Goal: Task Accomplishment & Management: Complete application form

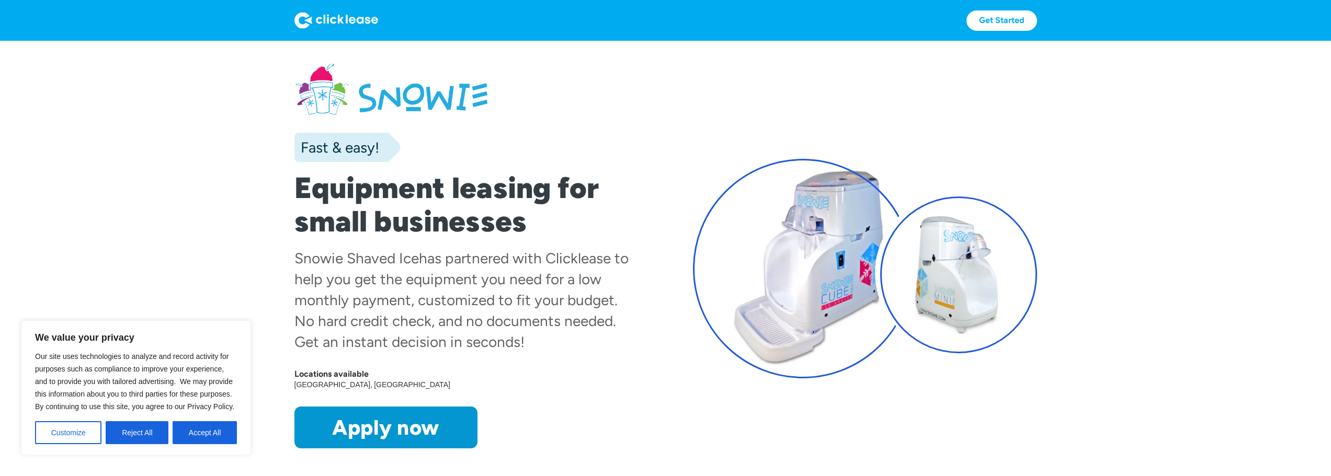
click at [411, 420] on link "Apply now" at bounding box center [385, 428] width 183 height 42
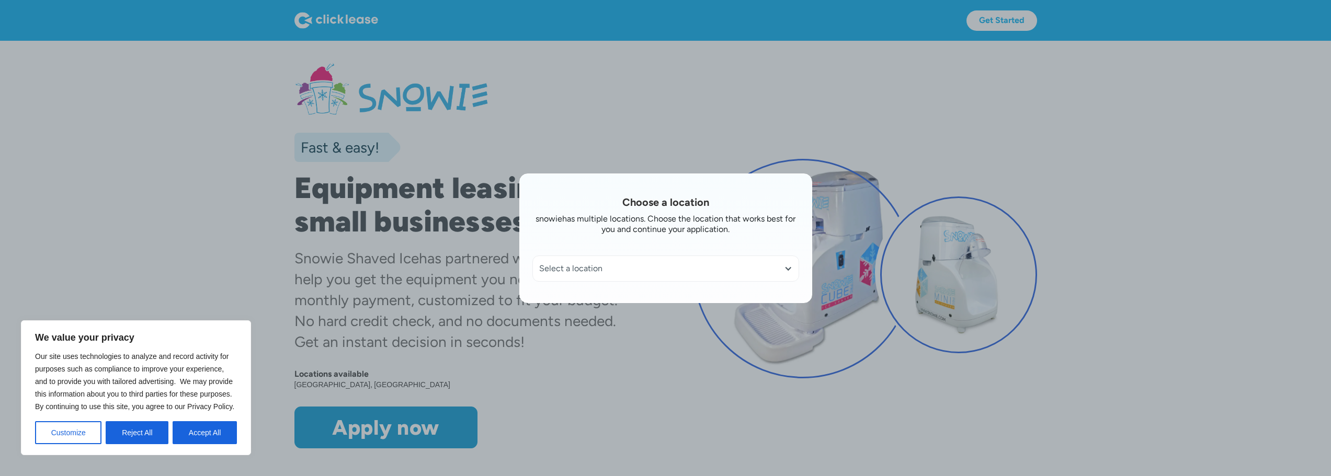
click at [586, 268] on div "Select a location" at bounding box center [665, 269] width 253 height 10
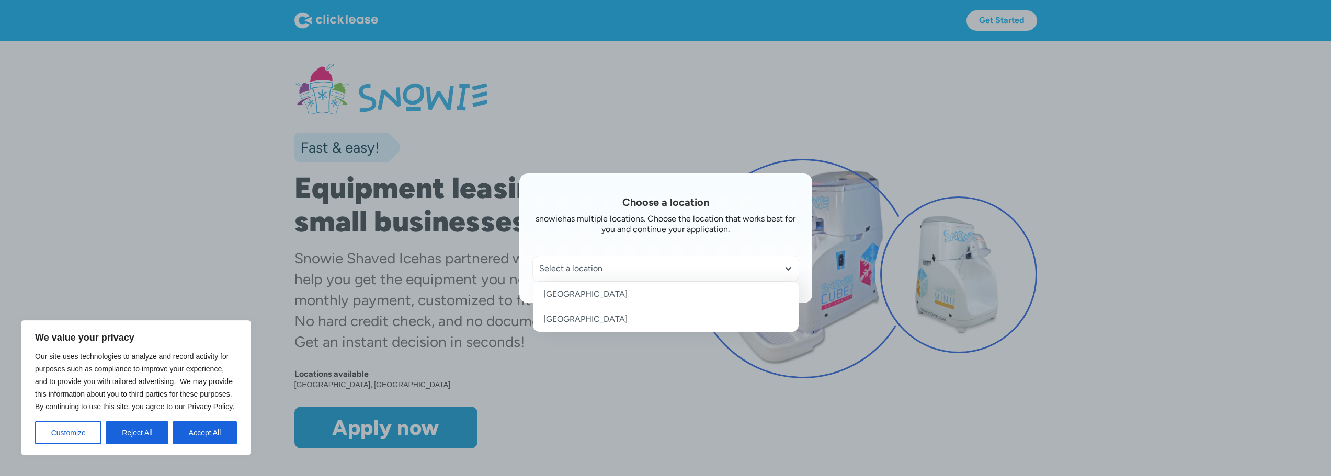
click at [575, 320] on link "[GEOGRAPHIC_DATA]" at bounding box center [666, 319] width 266 height 25
